Goal: Find specific page/section: Find specific page/section

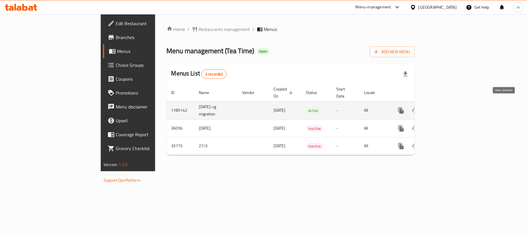
click at [446, 107] on icon "enhanced table" at bounding box center [442, 110] width 7 height 7
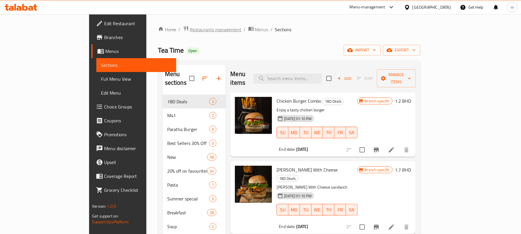
click at [190, 30] on span "Restaurants management" at bounding box center [216, 29] width 52 height 7
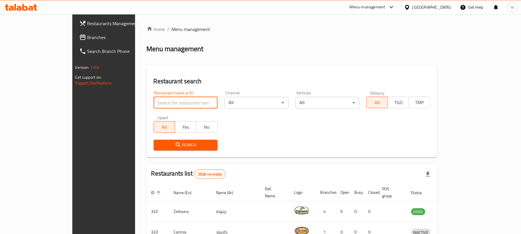
click at [154, 105] on input "search" at bounding box center [186, 103] width 64 height 12
paste input "18470"
type input "18470"
click at [158, 144] on span "Search" at bounding box center [185, 145] width 55 height 7
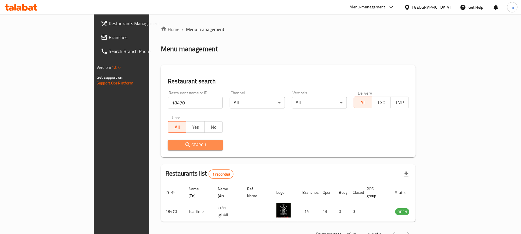
click at [172, 144] on span "Search" at bounding box center [195, 145] width 46 height 7
